Goal: Find specific page/section: Find specific page/section

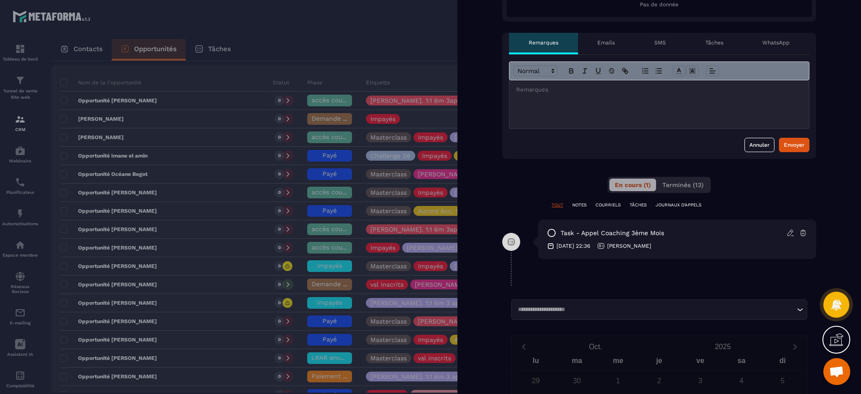
scroll to position [336, 0]
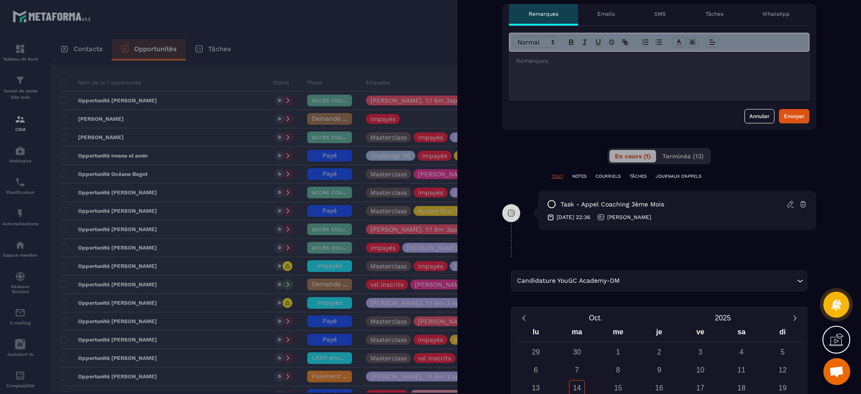
click at [395, 22] on div at bounding box center [430, 197] width 861 height 394
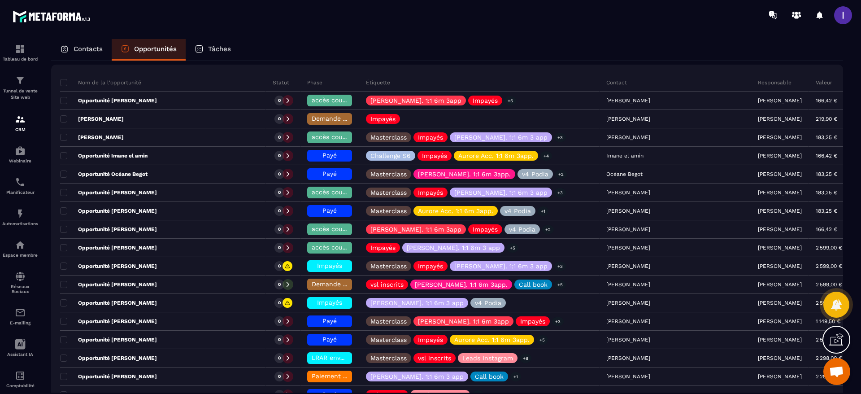
click at [89, 40] on div "Contacts" at bounding box center [81, 50] width 61 height 22
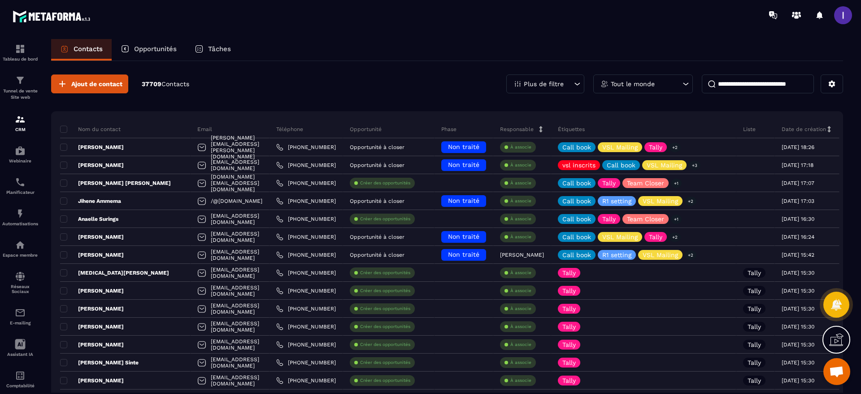
click at [748, 89] on input at bounding box center [758, 83] width 112 height 19
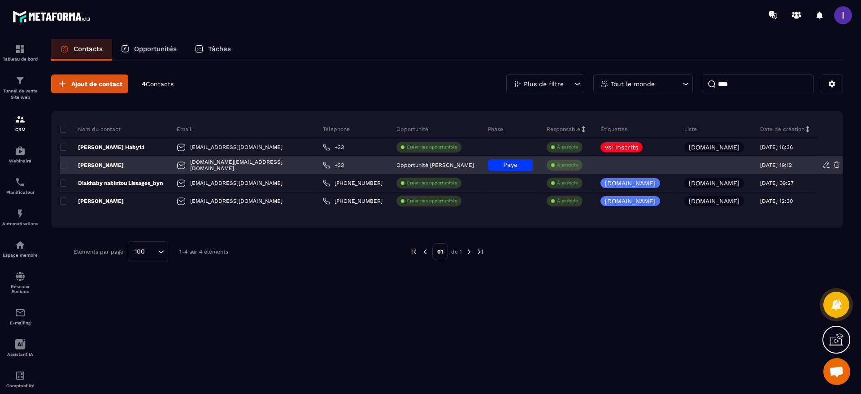
type input "****"
click at [128, 166] on div "[PERSON_NAME]" at bounding box center [115, 165] width 110 height 18
